Goal: Information Seeking & Learning: Learn about a topic

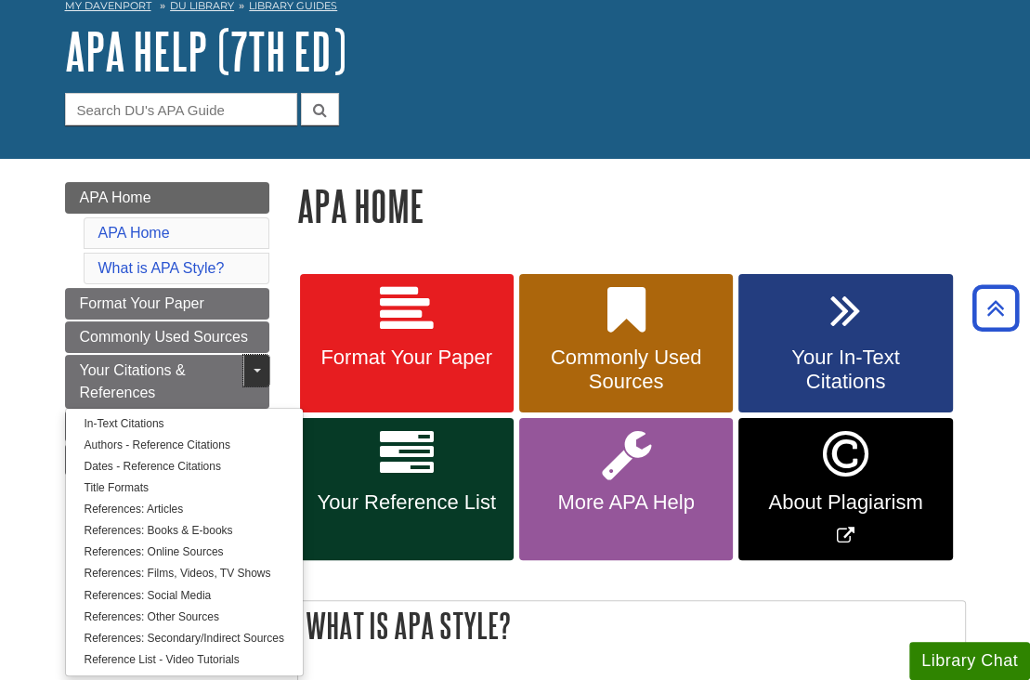
scroll to position [93, 0]
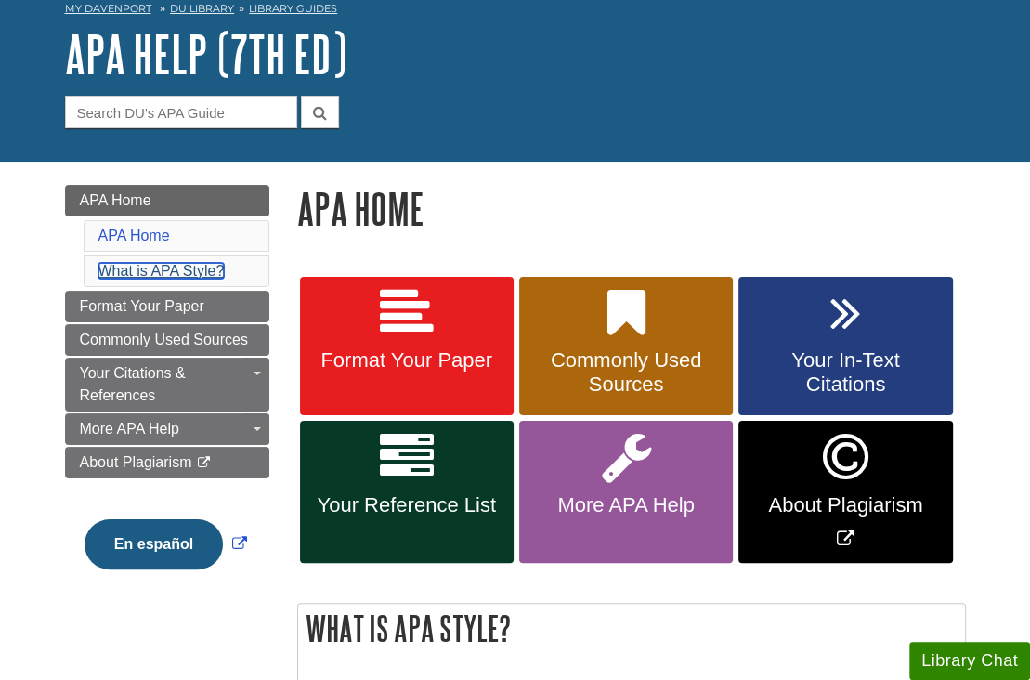
click at [202, 267] on link "What is APA Style?" at bounding box center [161, 271] width 126 height 16
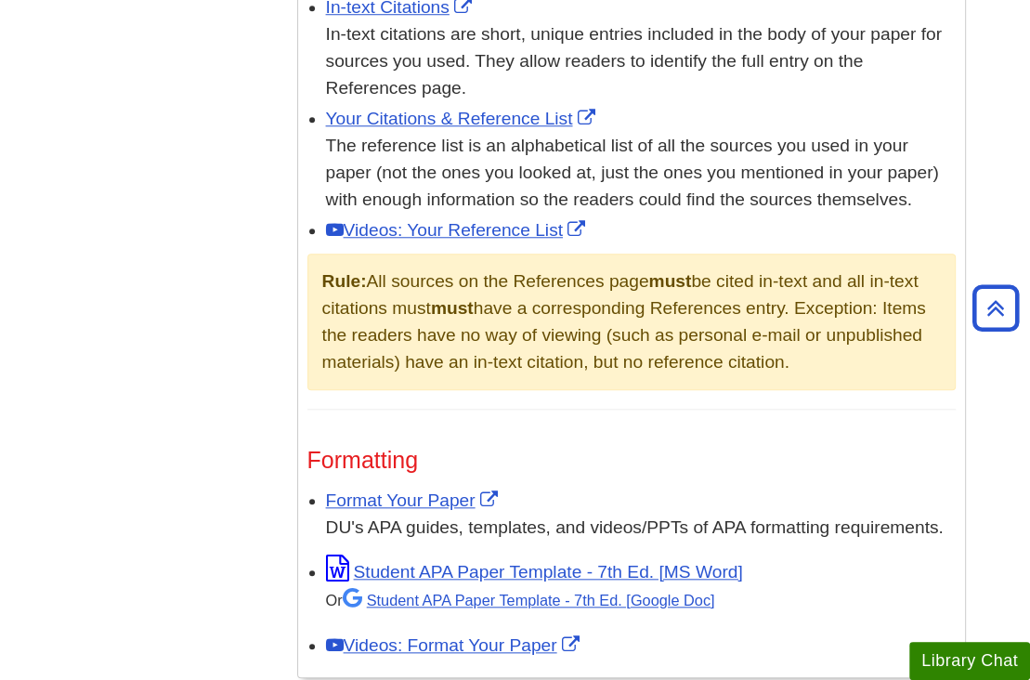
scroll to position [1252, 0]
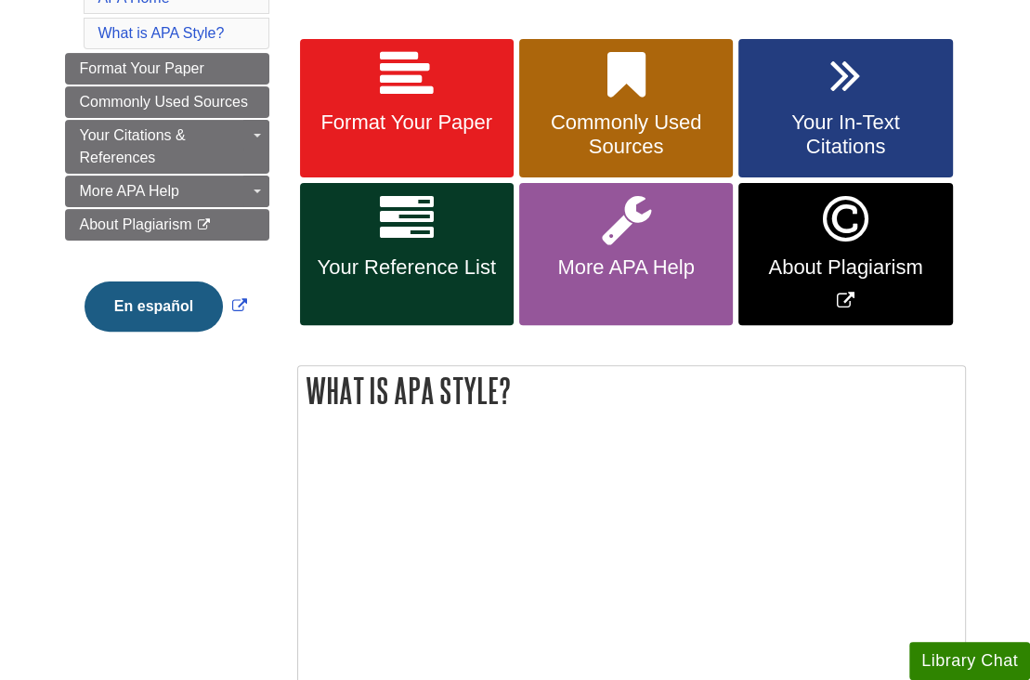
scroll to position [371, 0]
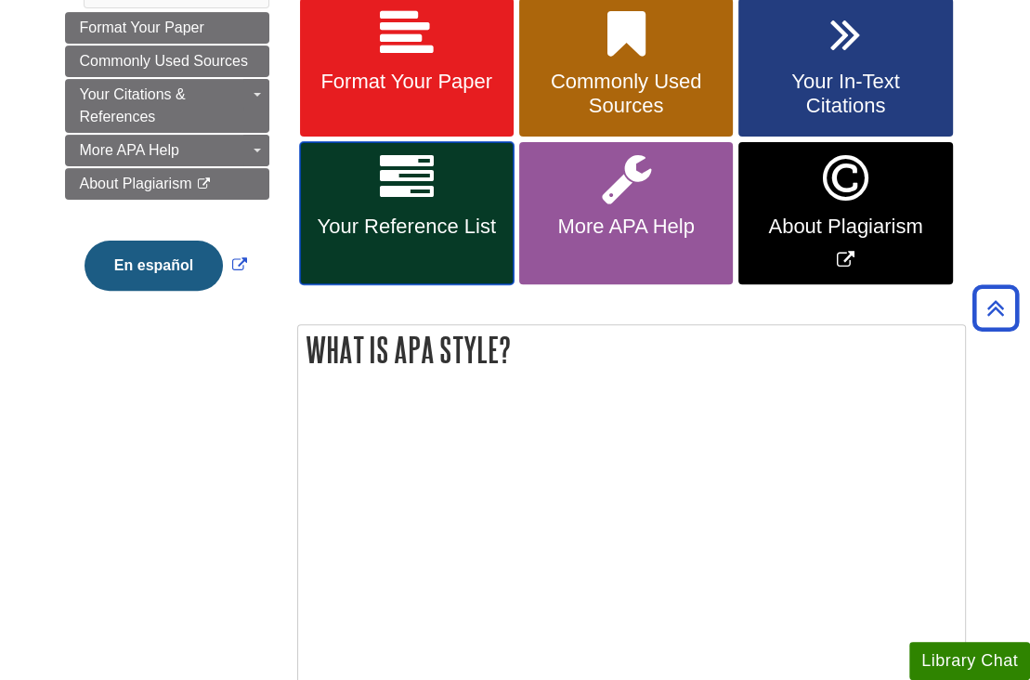
click at [479, 215] on span "Your Reference List" at bounding box center [407, 227] width 186 height 24
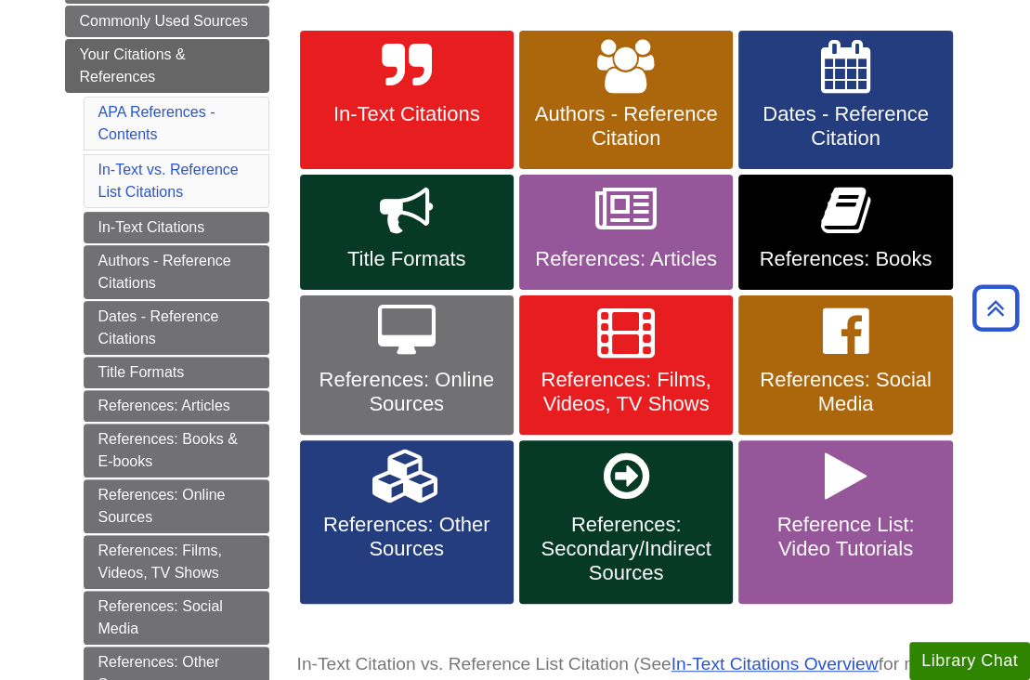
scroll to position [371, 0]
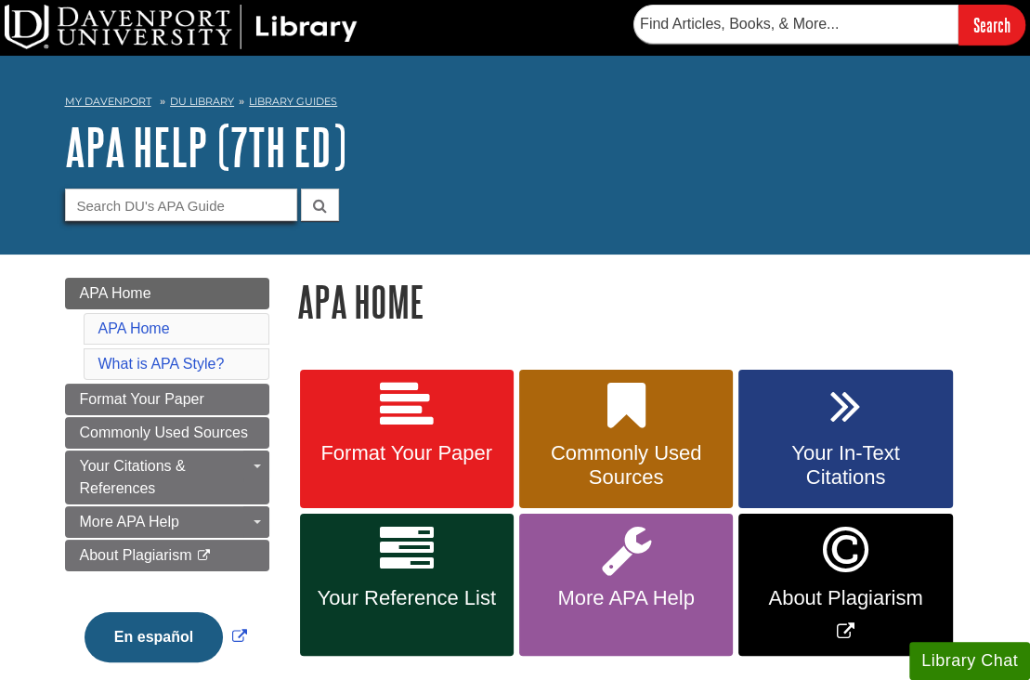
click at [220, 202] on input "Guide Search Terms" at bounding box center [181, 205] width 232 height 33
type input "38-8"
click at [313, 209] on icon "submit" at bounding box center [320, 205] width 14 height 15
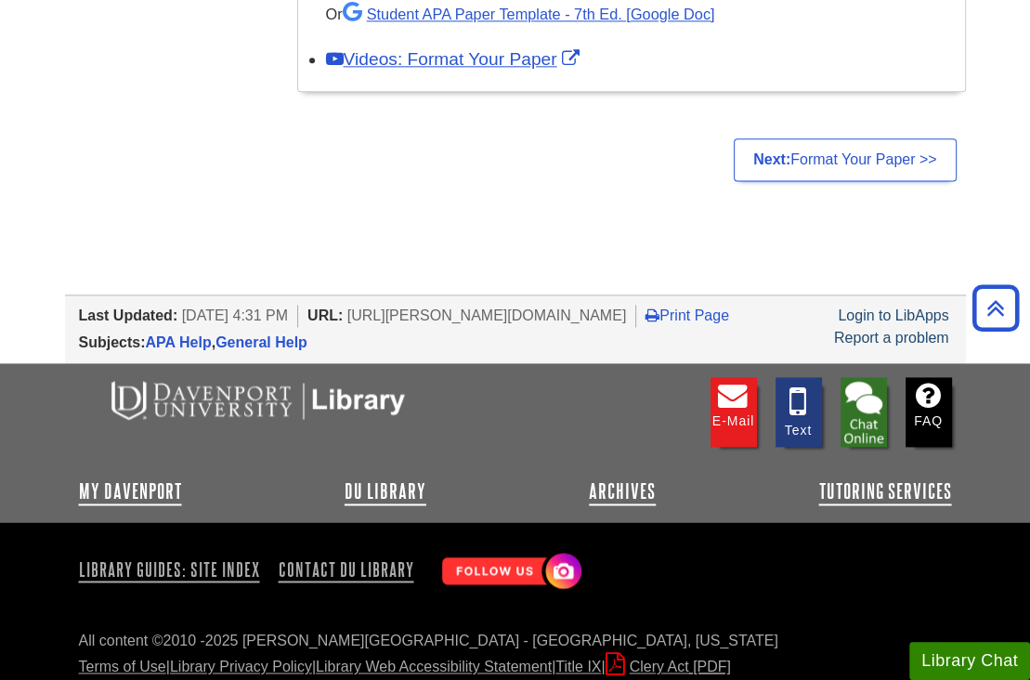
scroll to position [1776, 0]
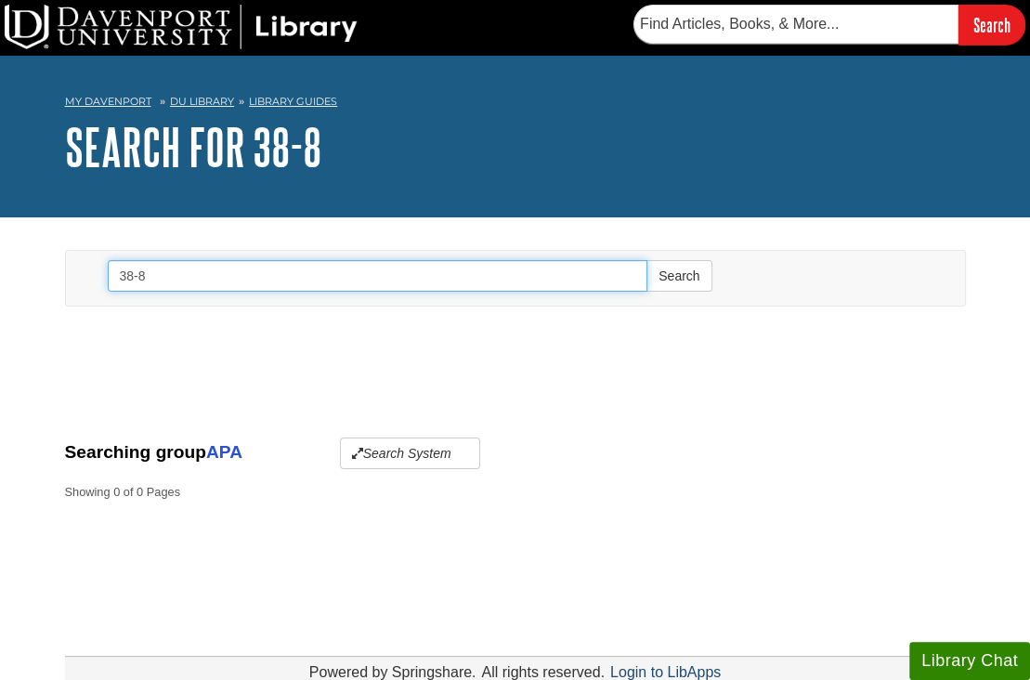
drag, startPoint x: 218, startPoint y: 311, endPoint x: 4, endPoint y: 316, distance: 214.6
click at [8, 316] on body "Skip to Main Content Search My Davenport DU Library Library Guides APA Search S…" at bounding box center [515, 519] width 1030 height 1039
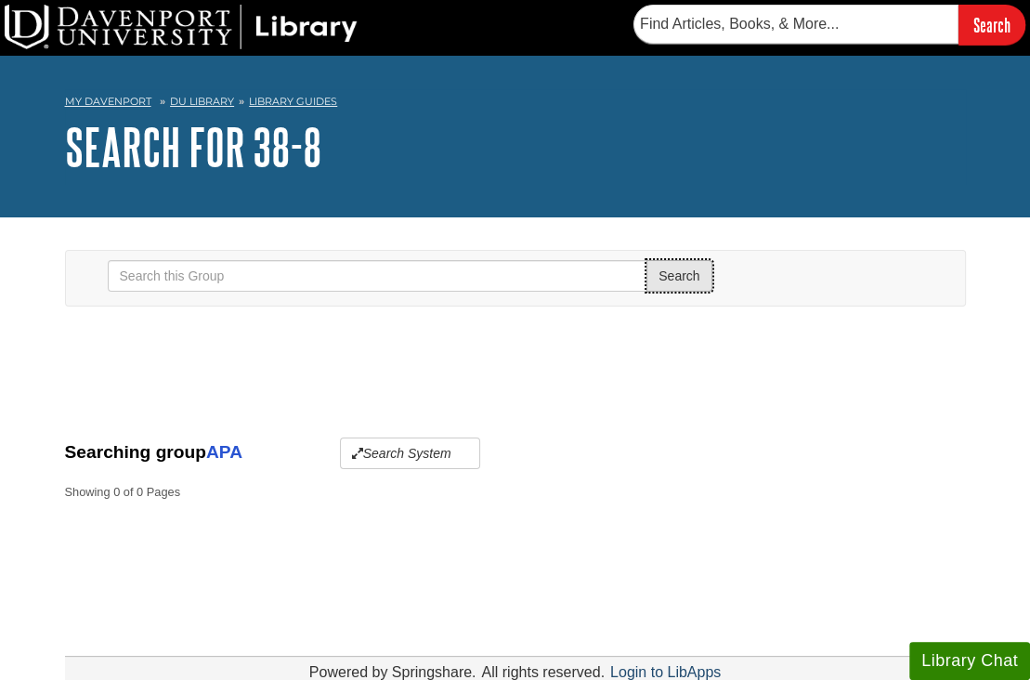
click at [670, 272] on button "Search" at bounding box center [678, 276] width 65 height 32
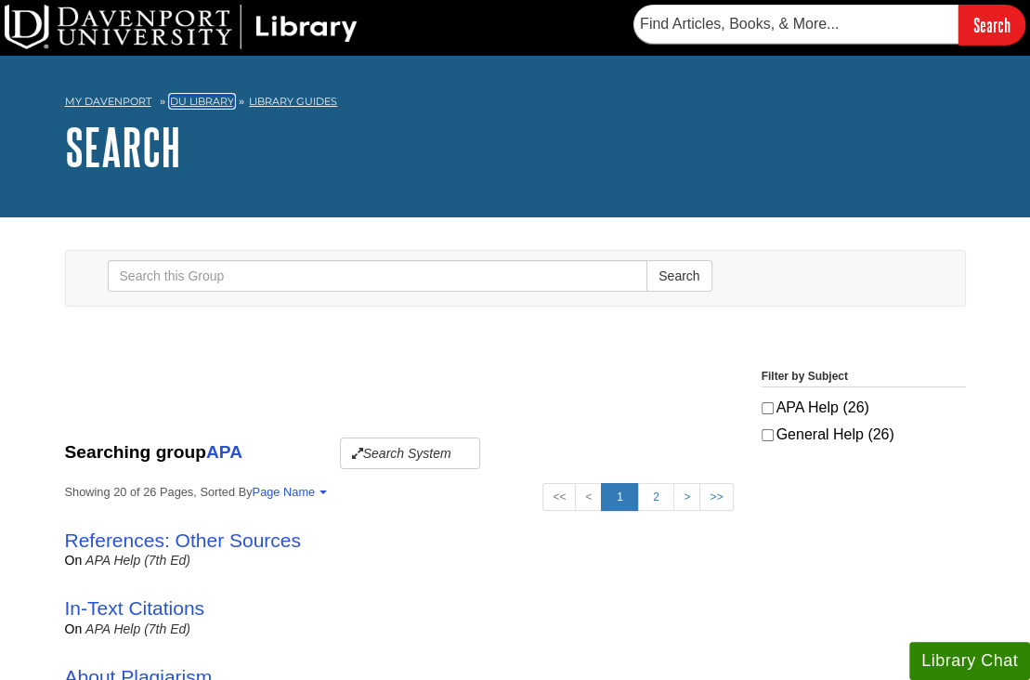
click at [213, 98] on link "DU Library" at bounding box center [202, 101] width 64 height 13
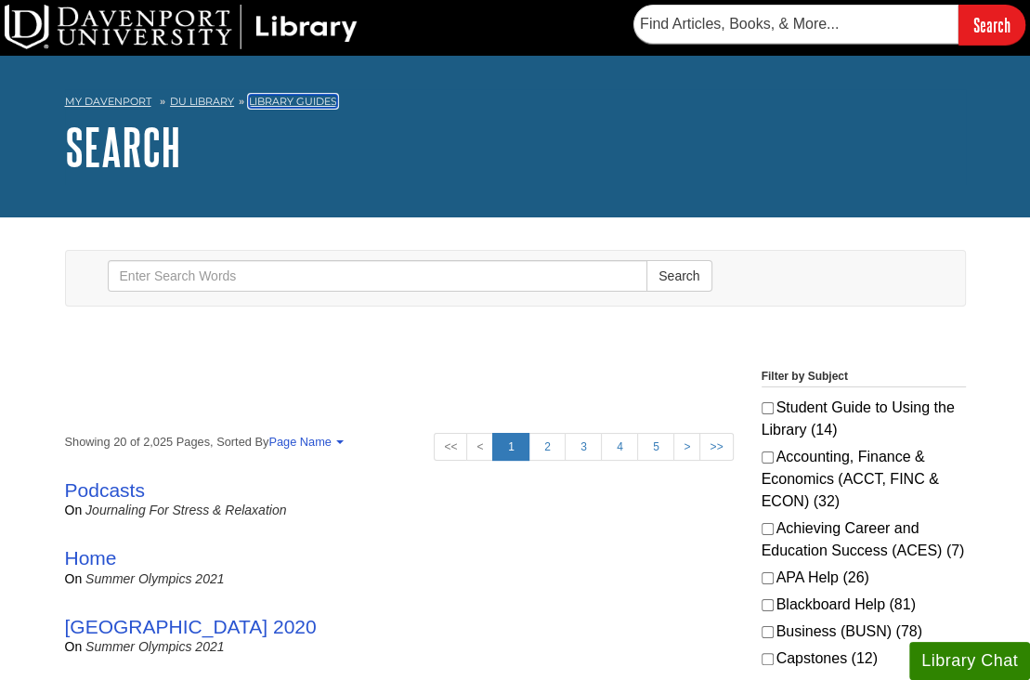
click at [293, 99] on link "Library Guides" at bounding box center [293, 101] width 88 height 13
